Goal: Task Accomplishment & Management: Use online tool/utility

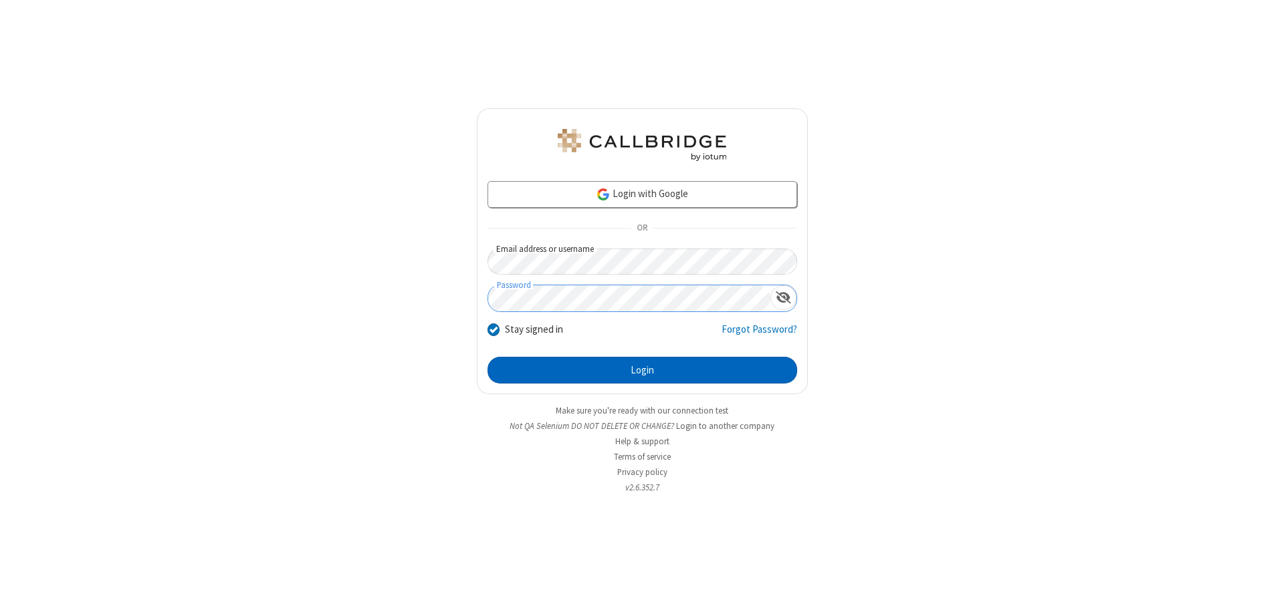
click at [642, 370] on button "Login" at bounding box center [642, 370] width 310 height 27
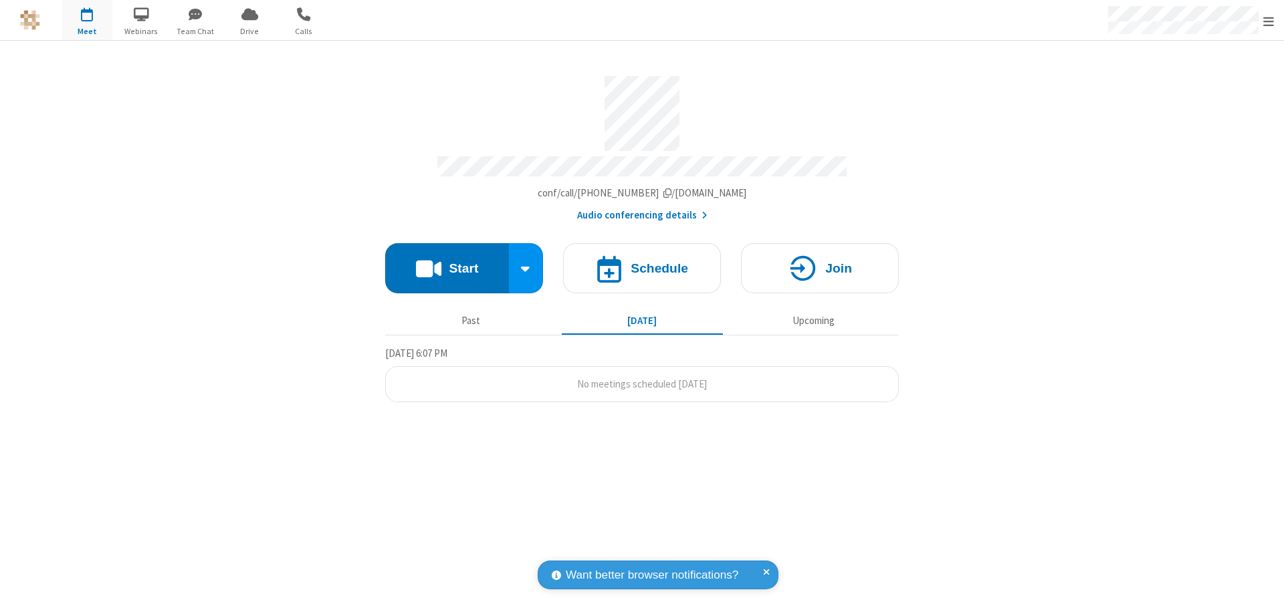
click at [447, 262] on button "Start" at bounding box center [447, 268] width 124 height 50
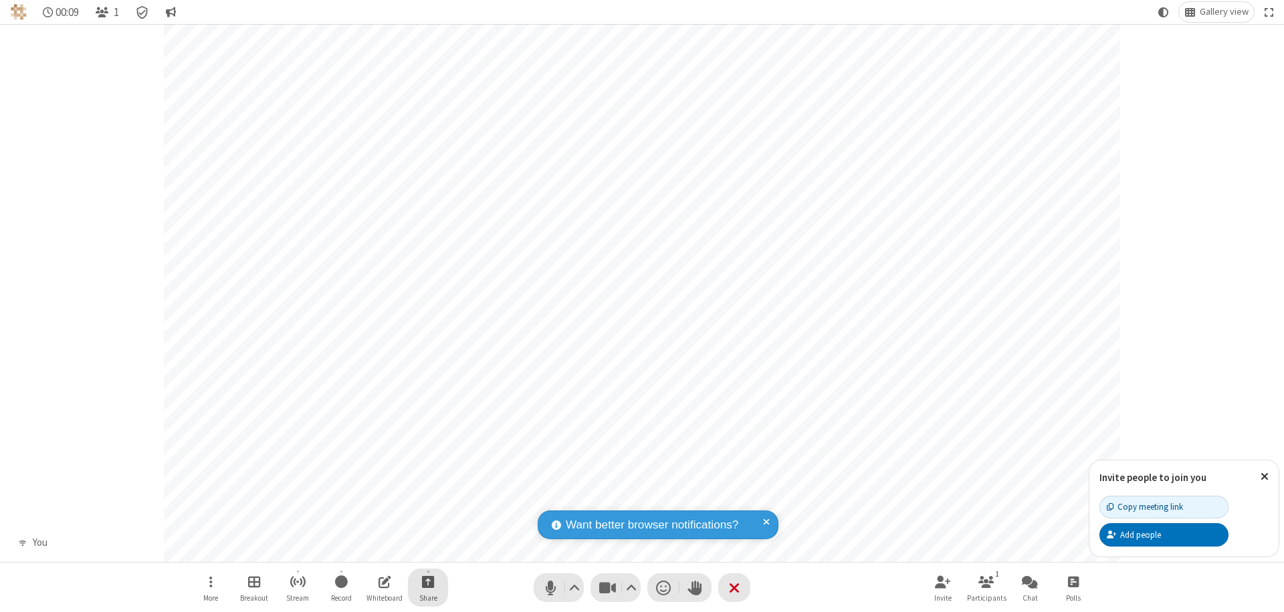
click at [428, 582] on span "Start sharing" at bounding box center [428, 582] width 13 height 17
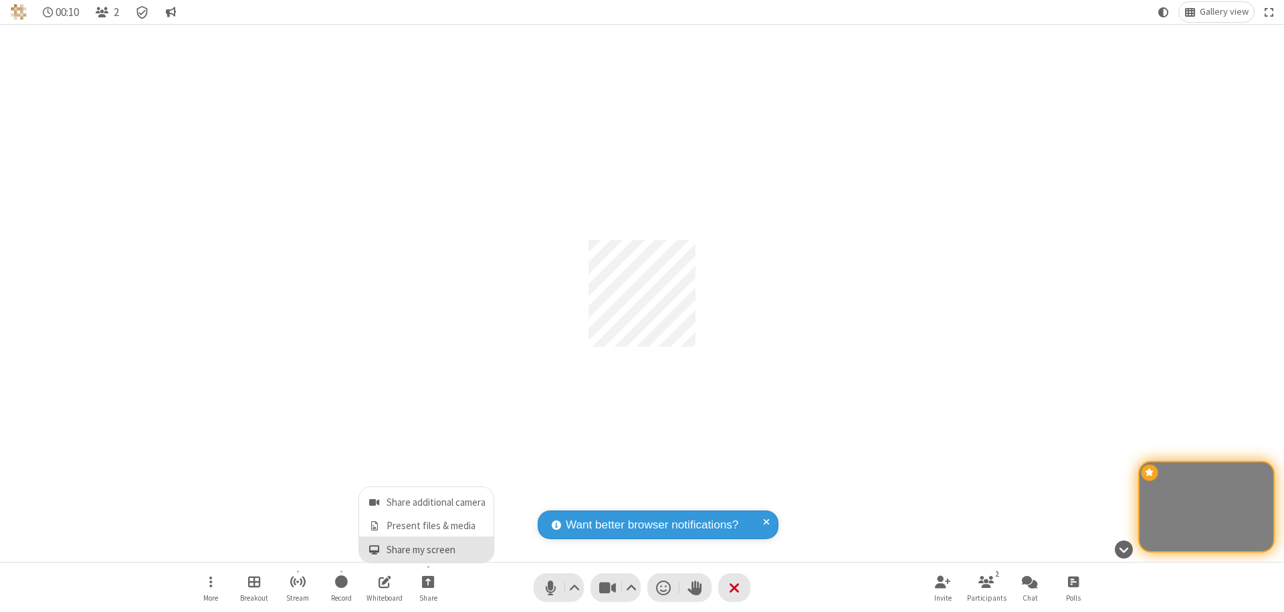
click at [374, 550] on span "Share my screen" at bounding box center [373, 550] width 15 height 11
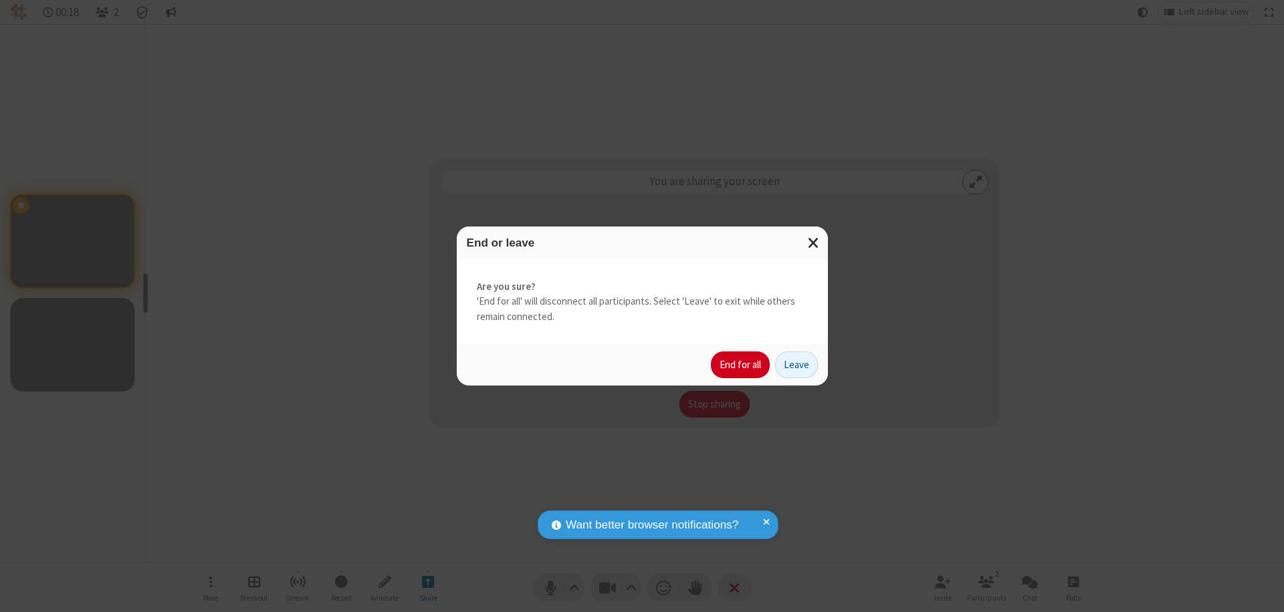
click at [741, 365] on button "End for all" at bounding box center [740, 365] width 59 height 27
